Goal: Check status

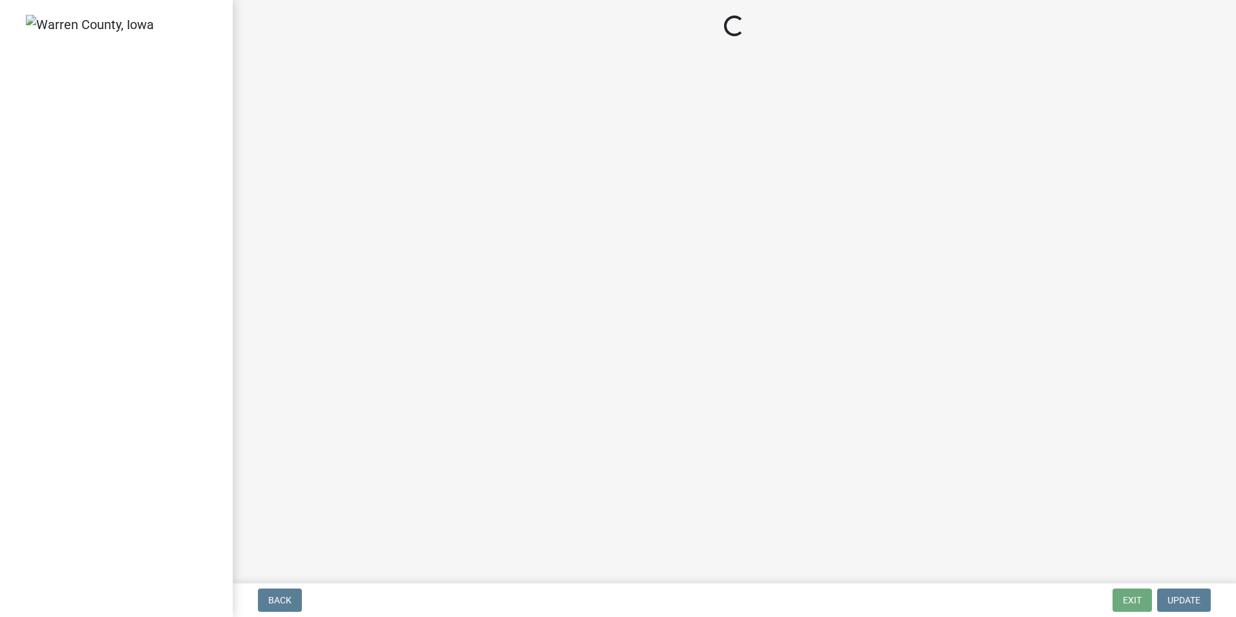
select select "a5eedaef-bc64-4201-b33b-3ad5aee653d9"
select select "d1e22d4f-68e7-4e9d-8701-604dd084f30f"
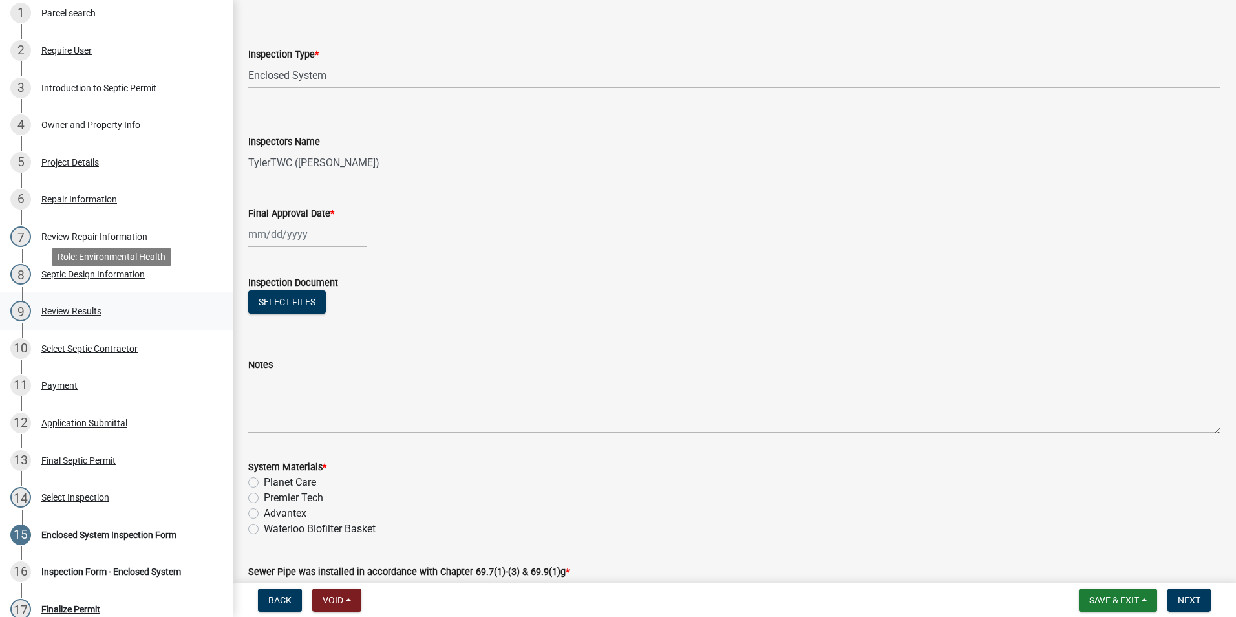
scroll to position [323, 0]
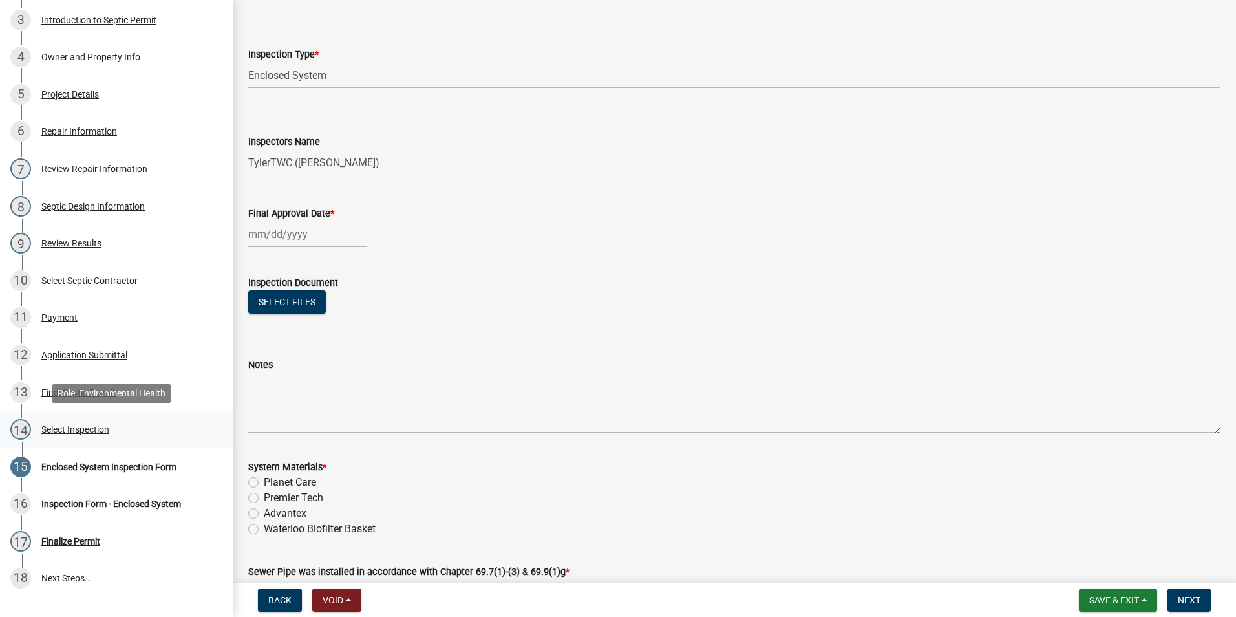
click at [80, 428] on div "Select Inspection" at bounding box center [75, 429] width 68 height 9
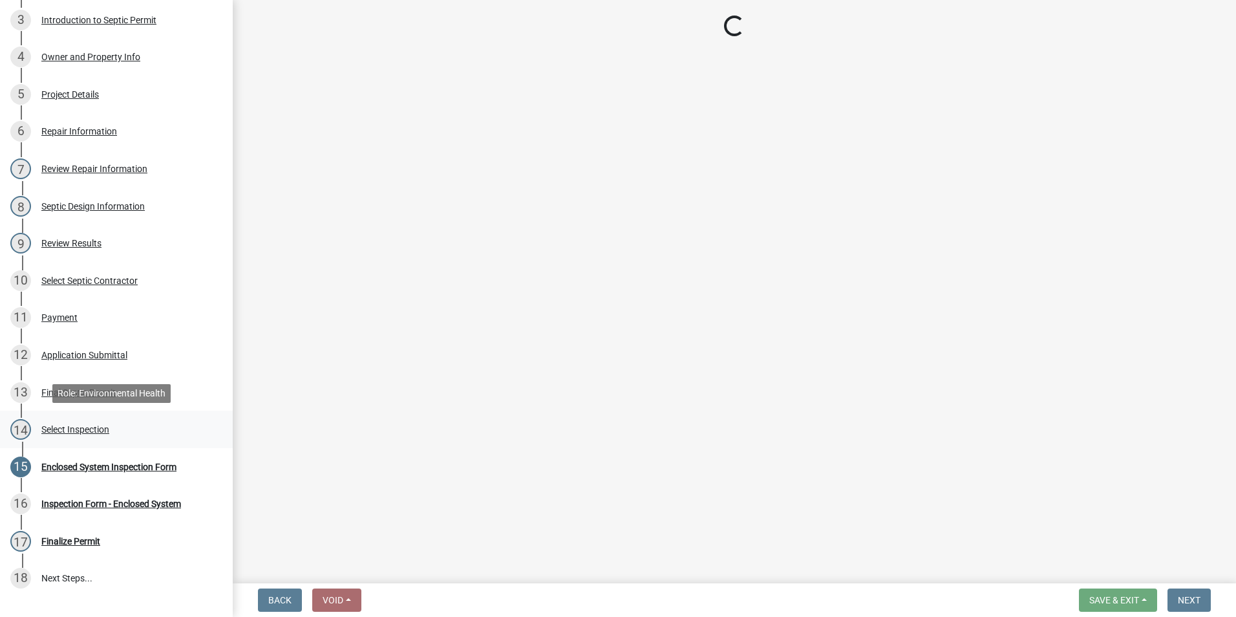
scroll to position [0, 0]
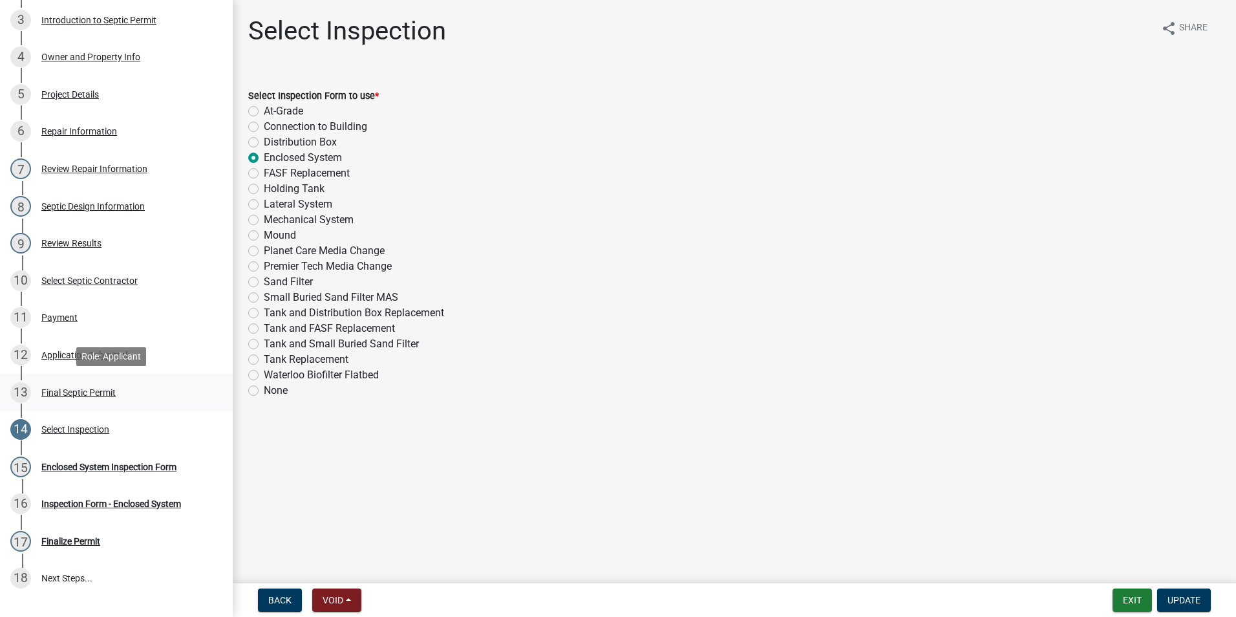
click at [73, 385] on div "13 Final Septic Permit" at bounding box center [111, 392] width 202 height 21
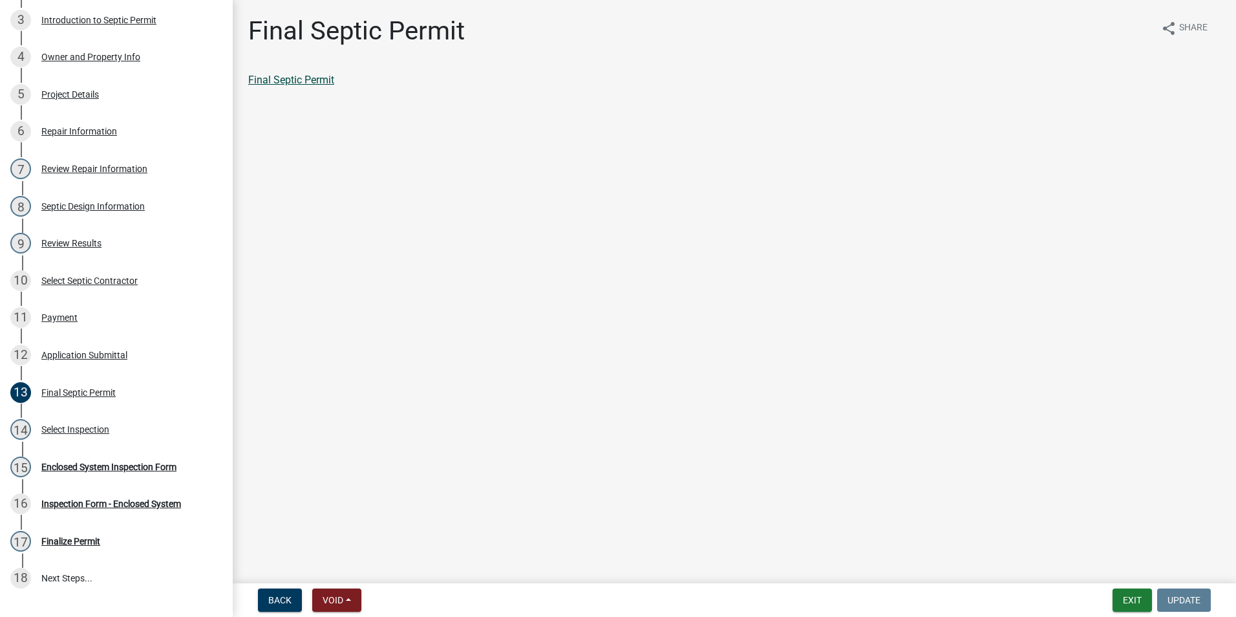
click at [267, 81] on link "Final Septic Permit" at bounding box center [291, 80] width 86 height 12
click at [91, 359] on div "Application Submittal" at bounding box center [84, 354] width 86 height 9
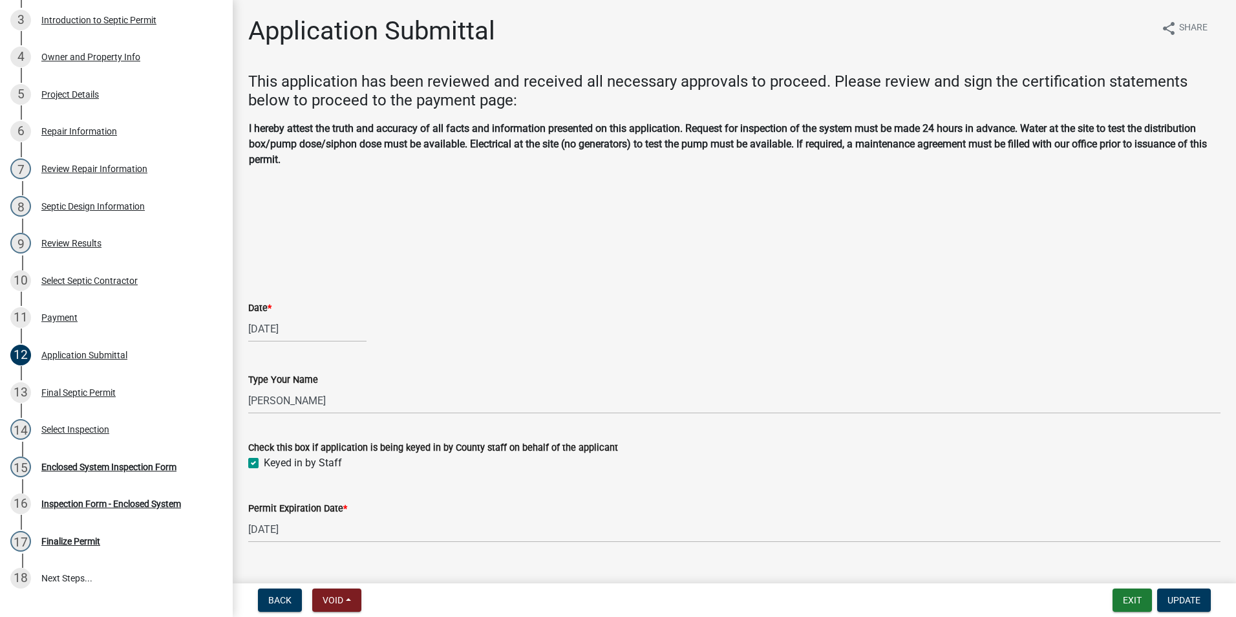
scroll to position [27, 0]
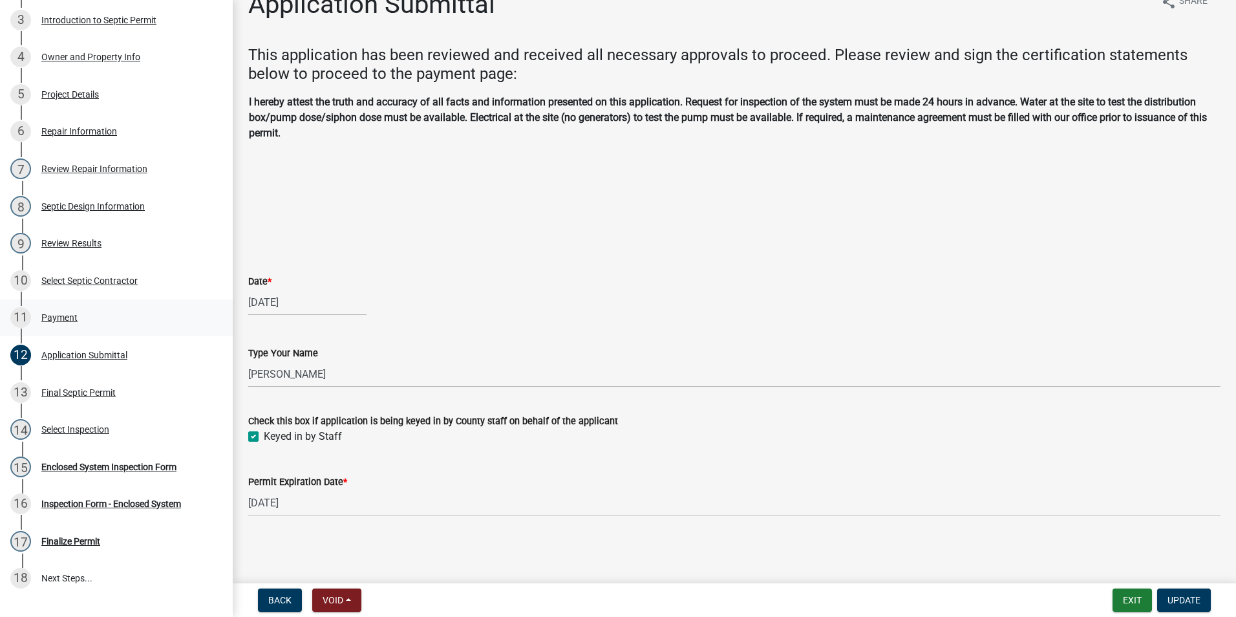
click at [64, 317] on div "Payment" at bounding box center [59, 317] width 36 height 9
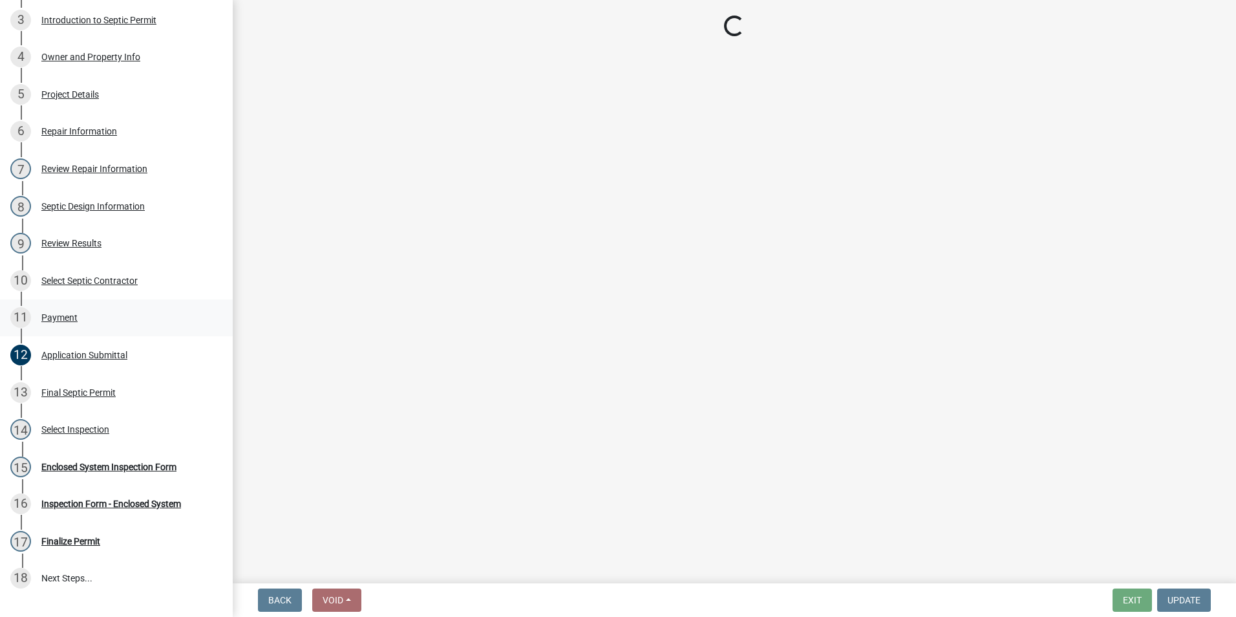
scroll to position [0, 0]
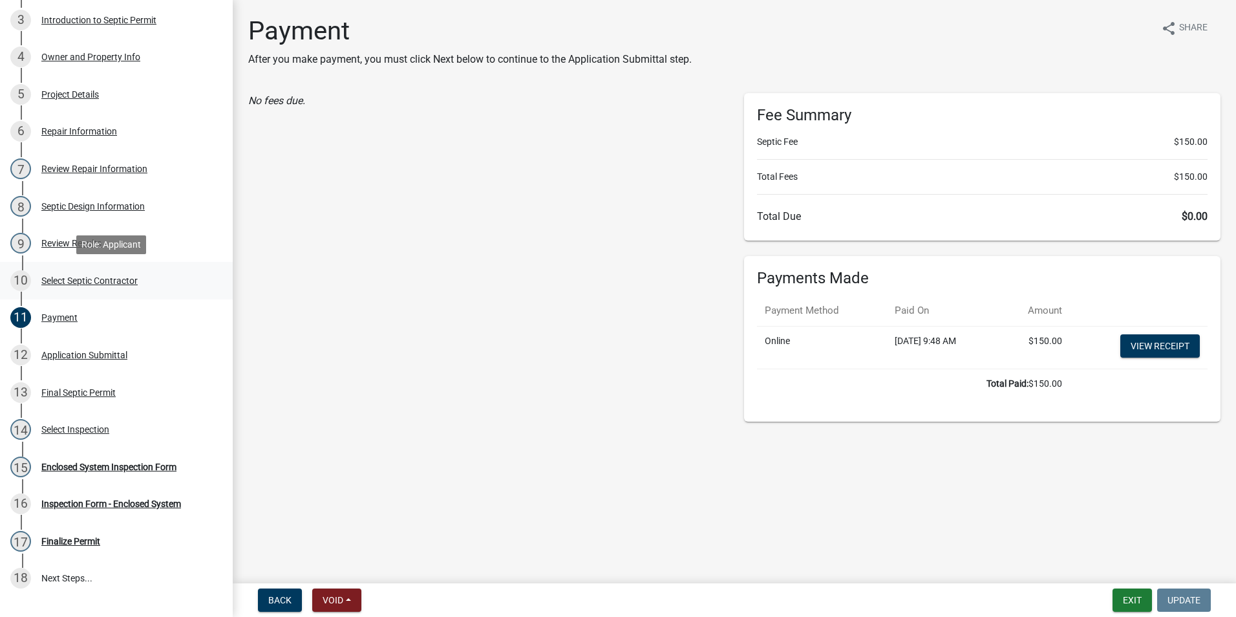
click at [60, 279] on div "Select Septic Contractor" at bounding box center [89, 280] width 96 height 9
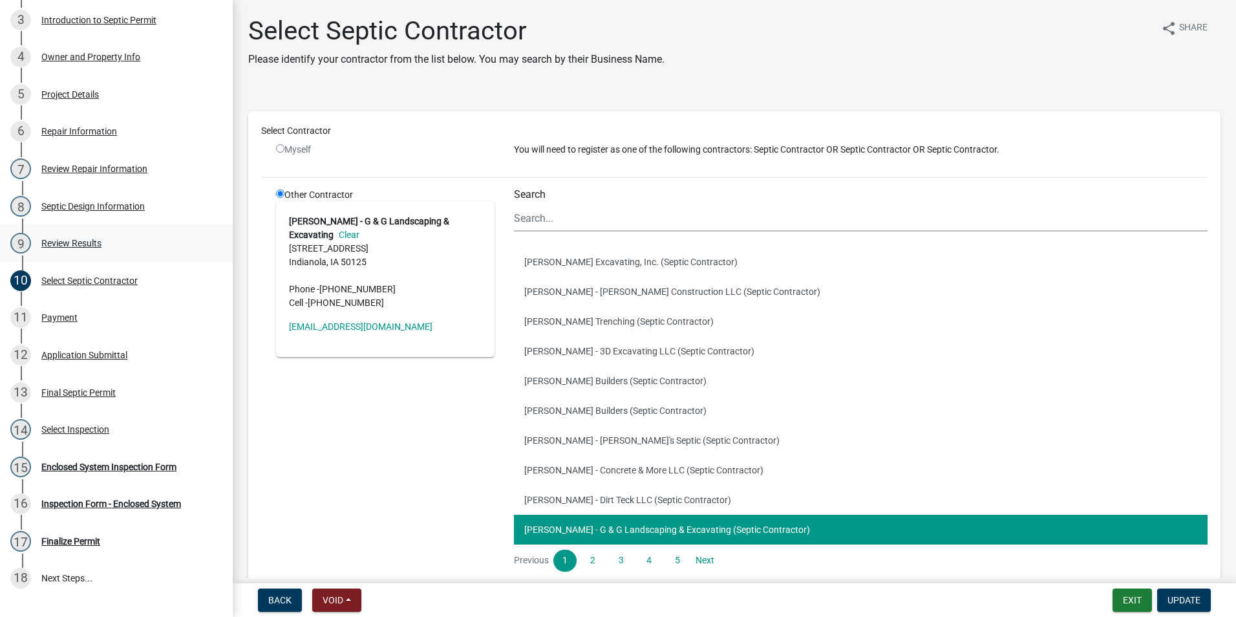
click at [78, 239] on div "Review Results" at bounding box center [71, 243] width 60 height 9
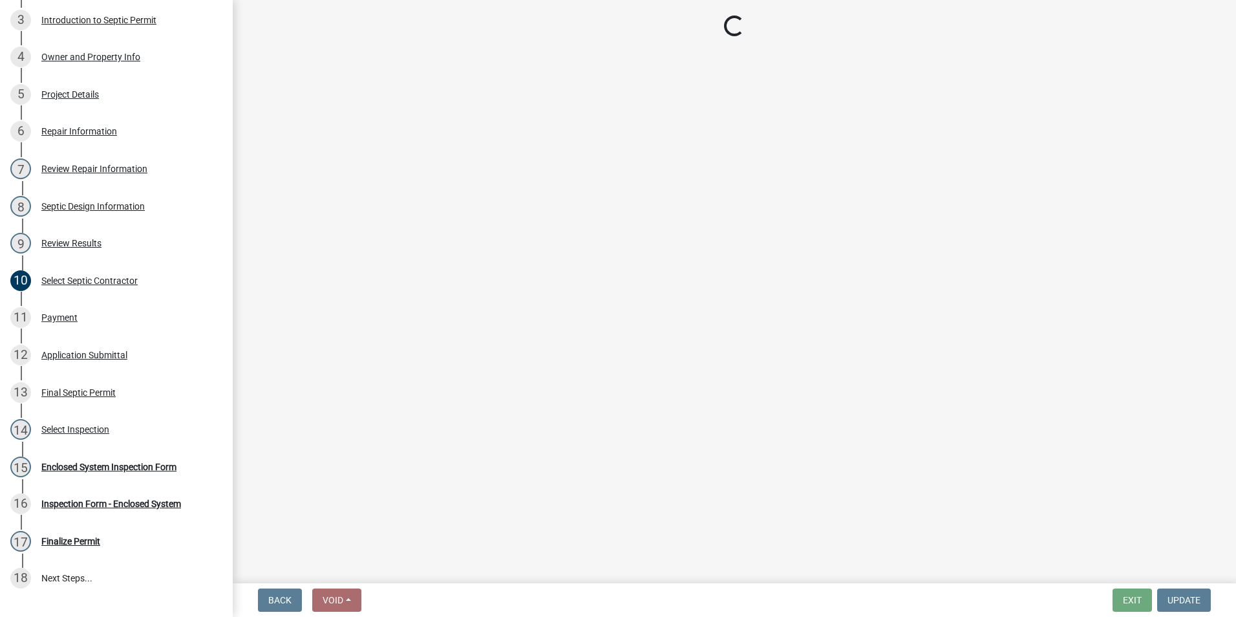
select select "2f6c2d72-ab04-4add-87ae-7a9750ff19b9"
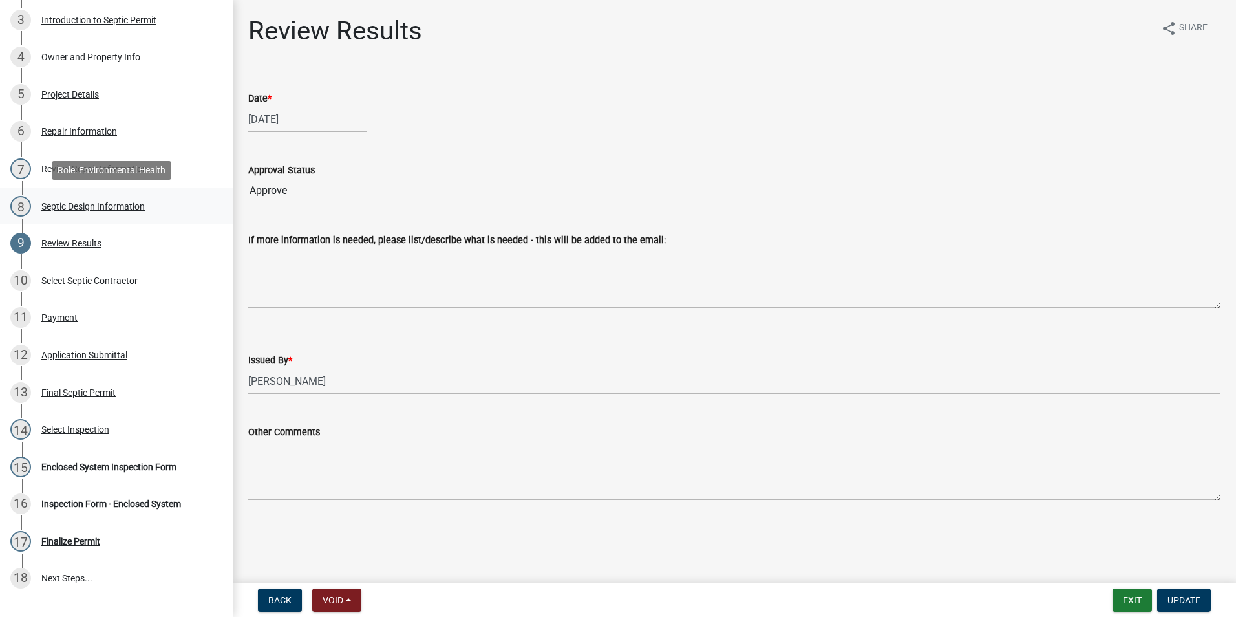
click at [106, 208] on div "Septic Design Information" at bounding box center [92, 206] width 103 height 9
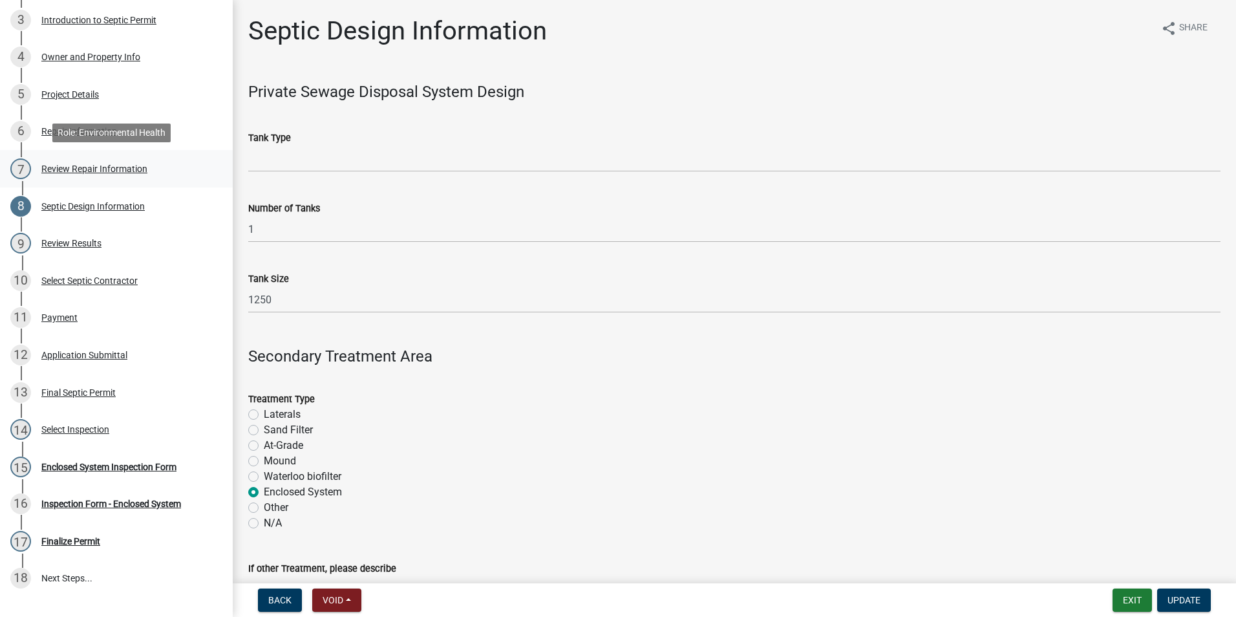
click at [111, 169] on div "Review Repair Information" at bounding box center [94, 168] width 106 height 9
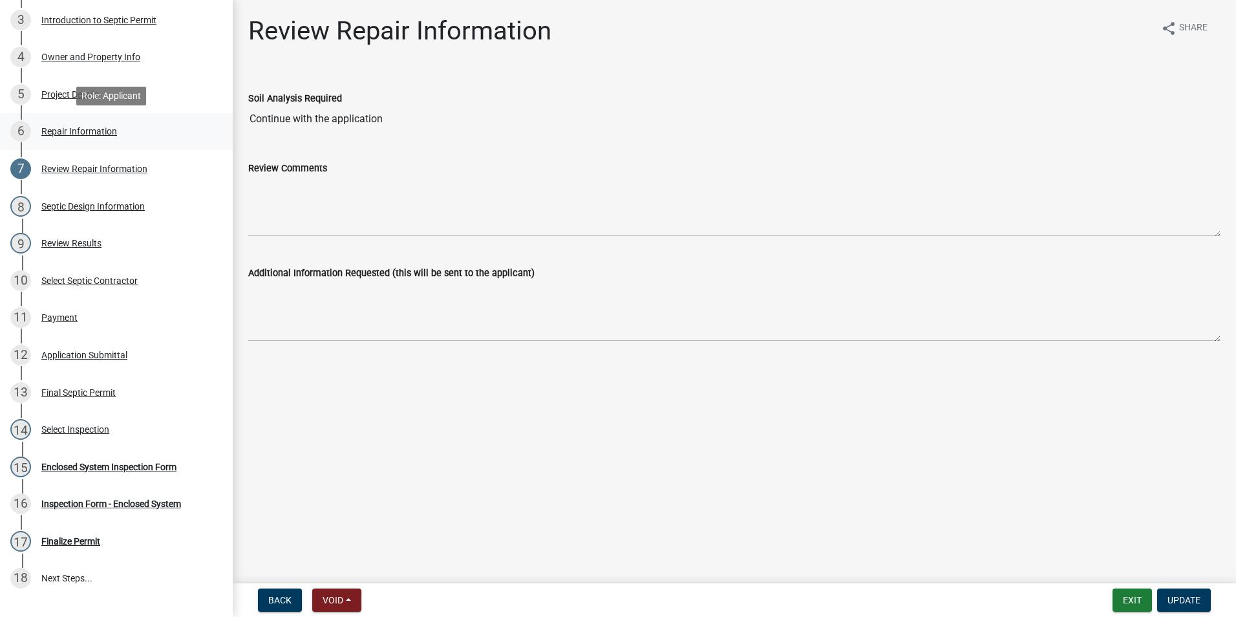
click at [75, 131] on div "Repair Information" at bounding box center [79, 131] width 76 height 9
